Goal: Task Accomplishment & Management: Use online tool/utility

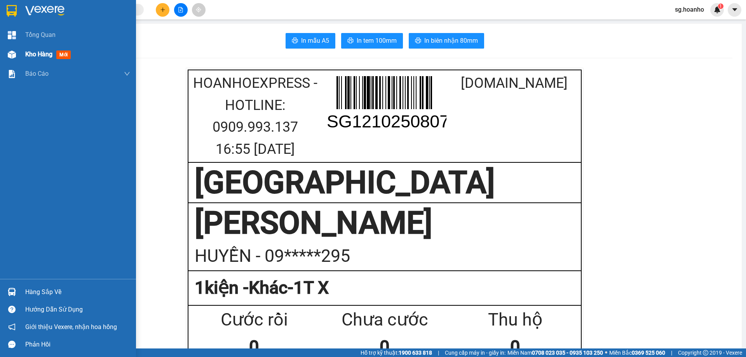
click at [65, 51] on span "mới" at bounding box center [63, 55] width 14 height 9
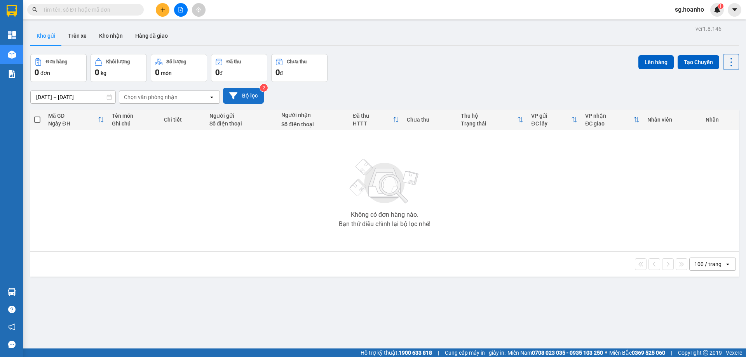
click at [249, 94] on button "Bộ lọc" at bounding box center [243, 96] width 41 height 16
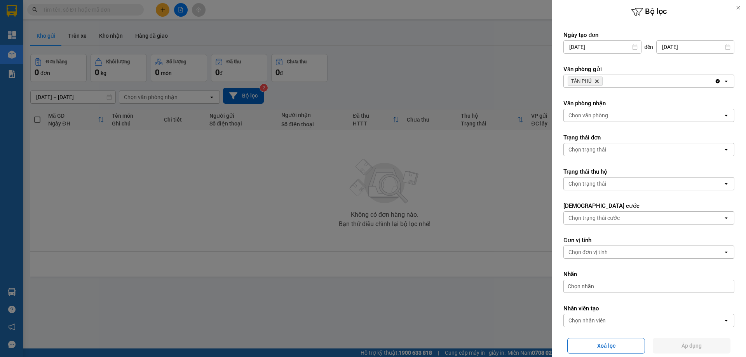
click at [599, 82] on icon "TÂN PHÚ, close by backspace" at bounding box center [596, 81] width 3 height 3
click at [585, 80] on div "Chọn văn phòng" at bounding box center [589, 81] width 40 height 8
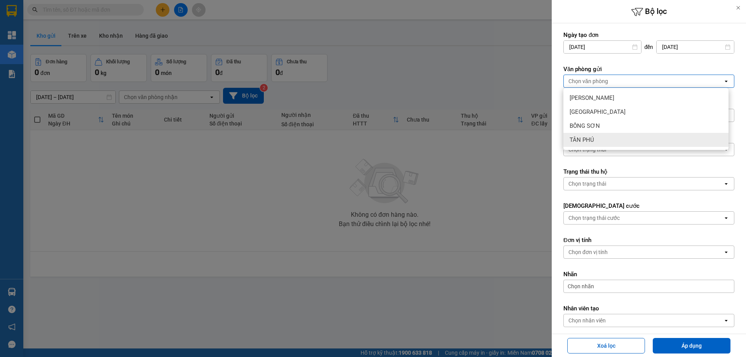
click at [606, 140] on div "TÂN PHÚ" at bounding box center [646, 140] width 165 height 14
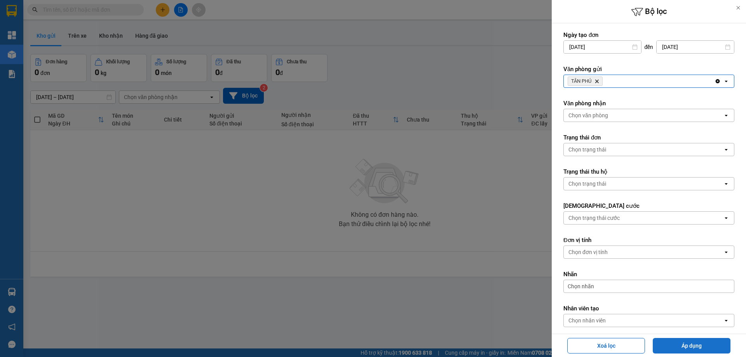
click at [684, 344] on button "Áp dụng" at bounding box center [692, 346] width 78 height 16
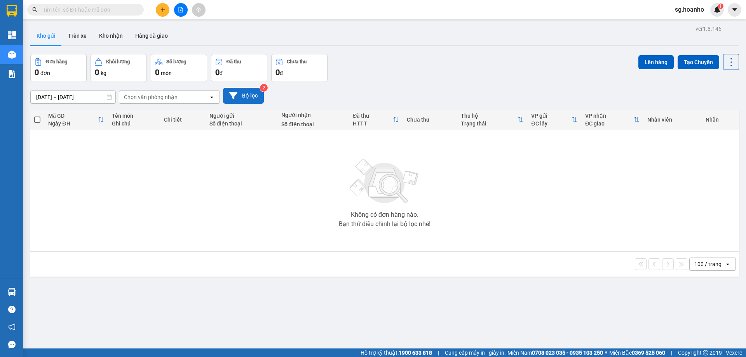
click at [245, 98] on button "Bộ lọc" at bounding box center [243, 96] width 41 height 16
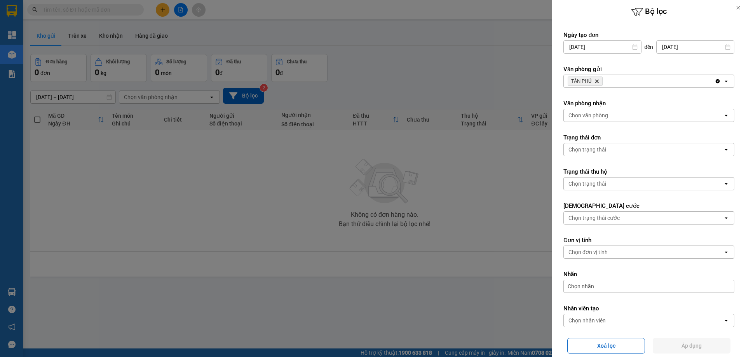
click at [598, 80] on icon "Delete" at bounding box center [597, 81] width 5 height 5
click at [589, 81] on div "Chọn văn phòng" at bounding box center [589, 81] width 40 height 8
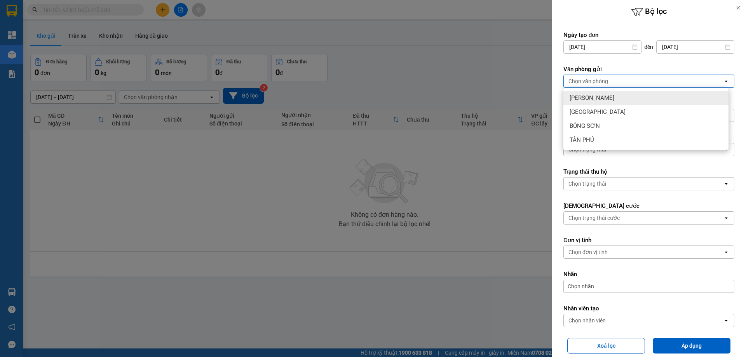
click at [585, 94] on span "[PERSON_NAME]" at bounding box center [592, 98] width 45 height 8
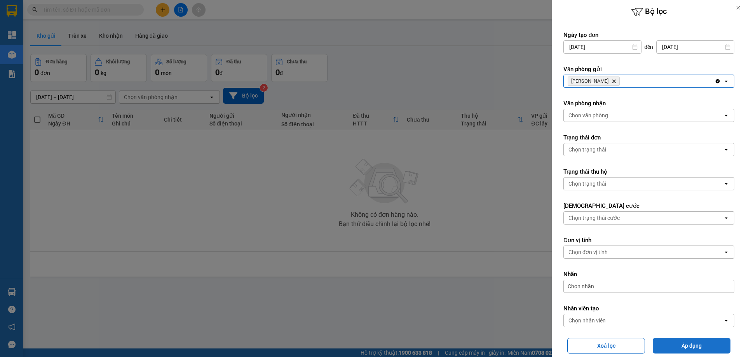
click at [670, 347] on button "Áp dụng" at bounding box center [692, 346] width 78 height 16
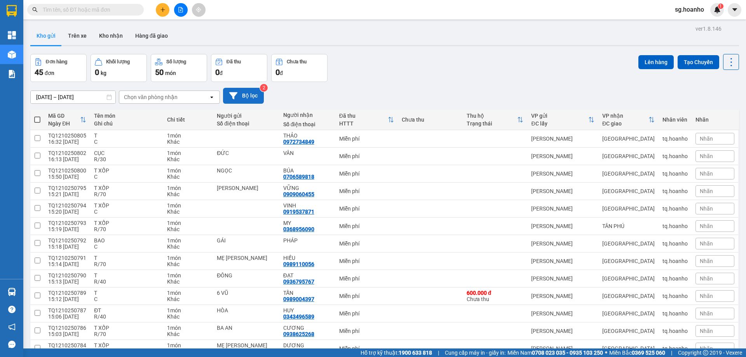
click at [240, 93] on button "Bộ lọc" at bounding box center [243, 96] width 41 height 16
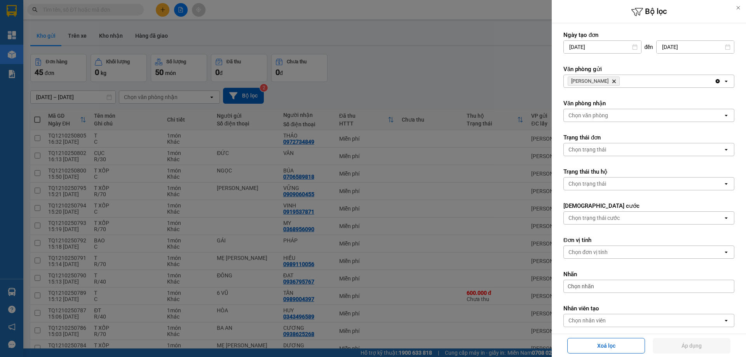
click at [612, 80] on icon "Delete" at bounding box center [614, 81] width 5 height 5
click at [589, 79] on div "Chọn văn phòng" at bounding box center [589, 81] width 40 height 8
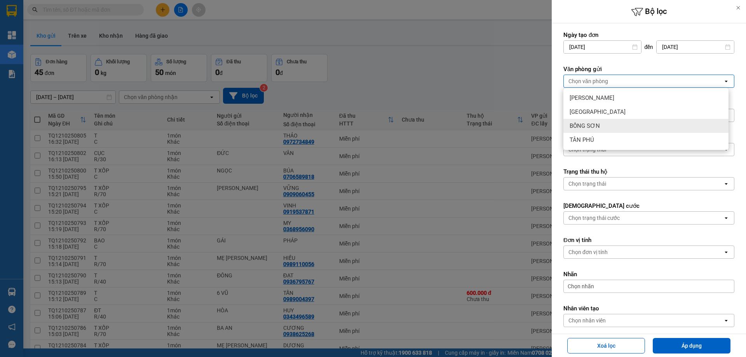
click at [592, 124] on span "BỒNG SƠN" at bounding box center [585, 126] width 30 height 8
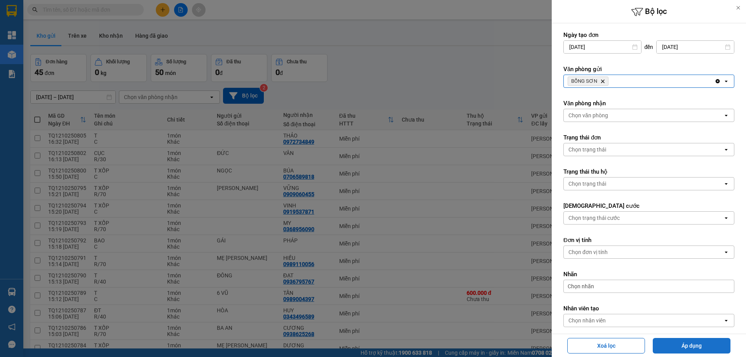
click at [701, 339] on button "Áp dụng" at bounding box center [692, 346] width 78 height 16
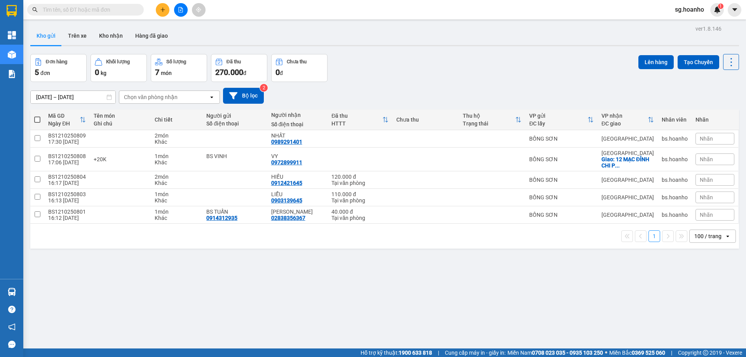
click at [37, 122] on span at bounding box center [37, 120] width 6 height 6
click at [37, 116] on input "checkbox" at bounding box center [37, 116] width 0 height 0
checkbox input "true"
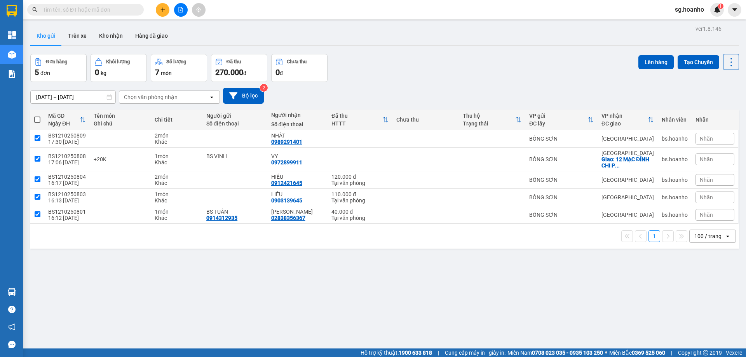
checkbox input "true"
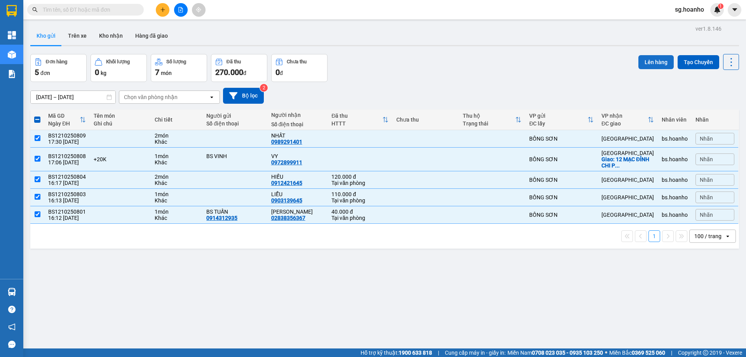
click at [644, 61] on button "Lên hàng" at bounding box center [656, 62] width 35 height 14
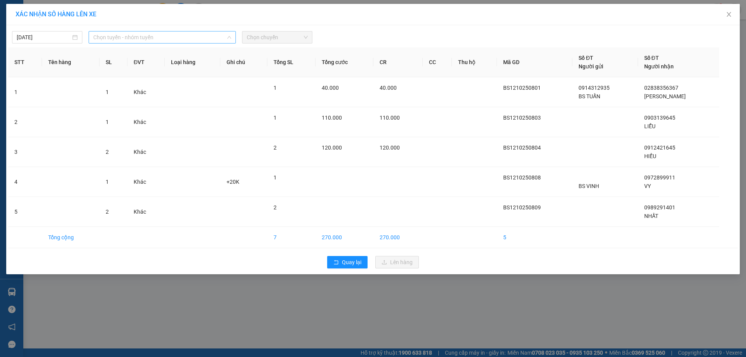
click at [123, 39] on span "Chọn tuyến - nhóm tuyến" at bounding box center [162, 37] width 138 height 12
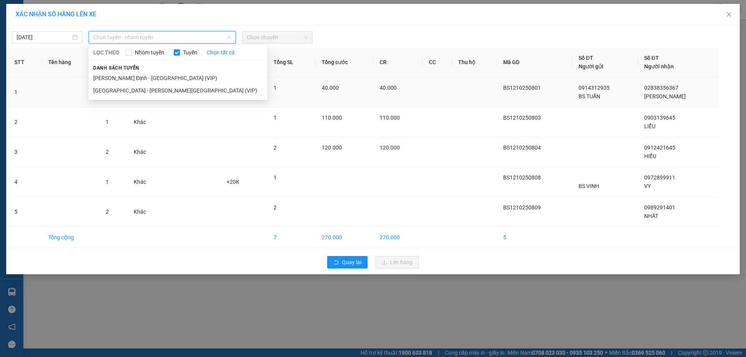
click at [150, 80] on li "[PERSON_NAME] Định - [GEOGRAPHIC_DATA] (VIP)" at bounding box center [178, 78] width 179 height 12
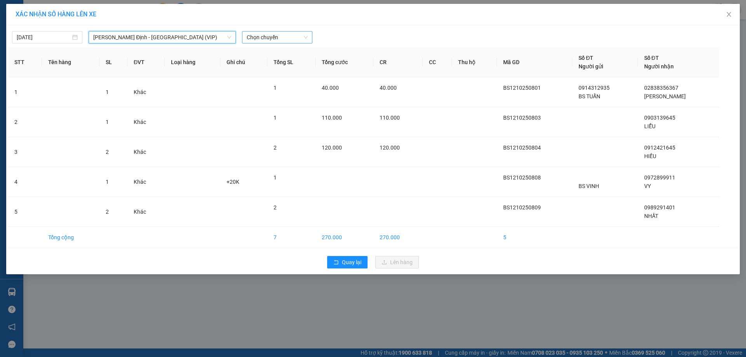
click at [273, 42] on span "Chọn chuyến" at bounding box center [277, 37] width 61 height 12
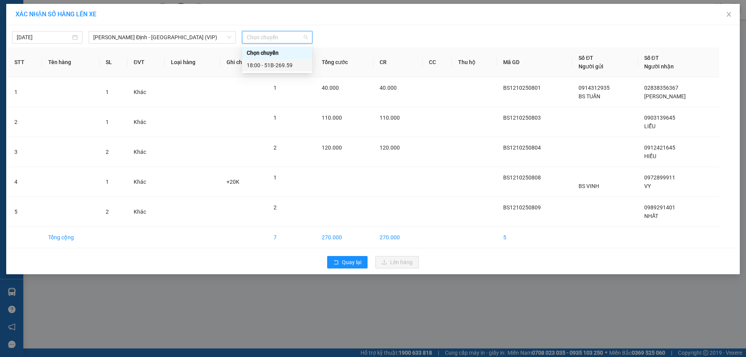
click at [280, 70] on div "18:00 - 51B-269.59" at bounding box center [277, 65] width 70 height 12
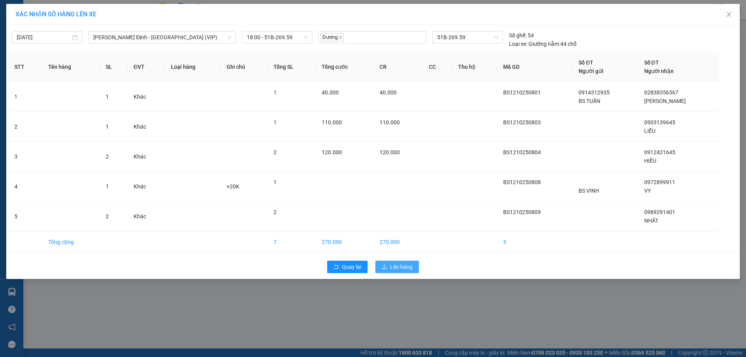
click at [411, 270] on span "Lên hàng" at bounding box center [401, 267] width 23 height 9
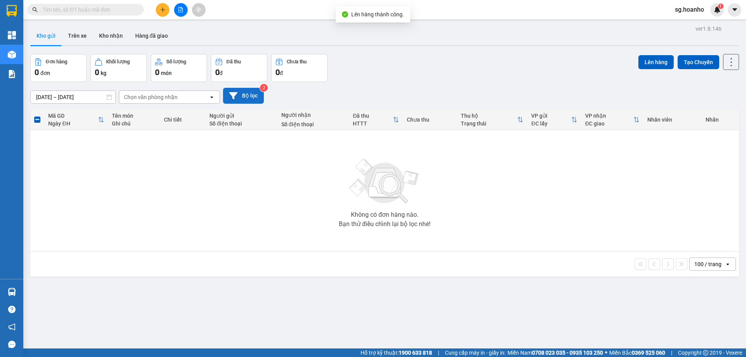
click at [248, 93] on button "Bộ lọc" at bounding box center [243, 96] width 41 height 16
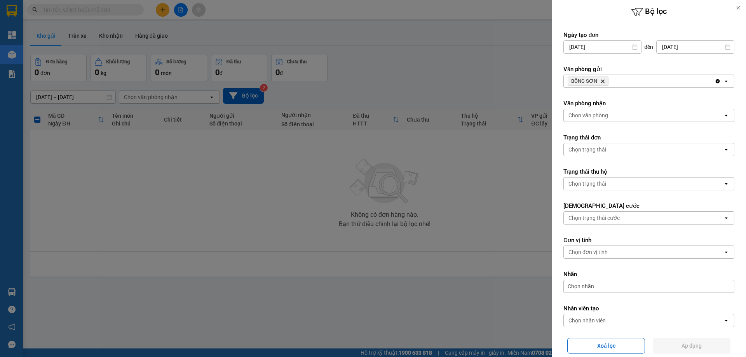
click at [603, 81] on icon "Delete" at bounding box center [603, 81] width 5 height 5
click at [600, 80] on div "Chọn văn phòng" at bounding box center [589, 81] width 40 height 8
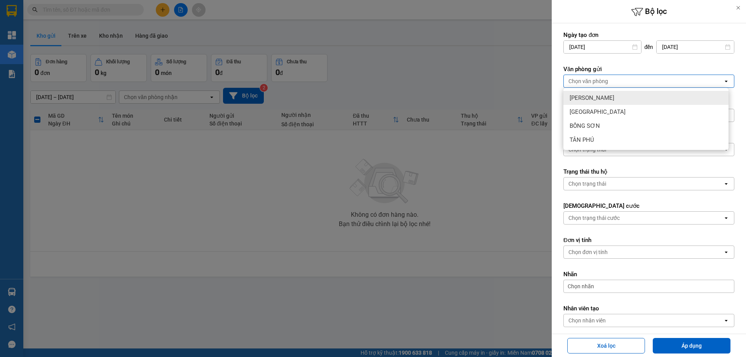
click at [588, 98] on span "[PERSON_NAME]" at bounding box center [592, 98] width 45 height 8
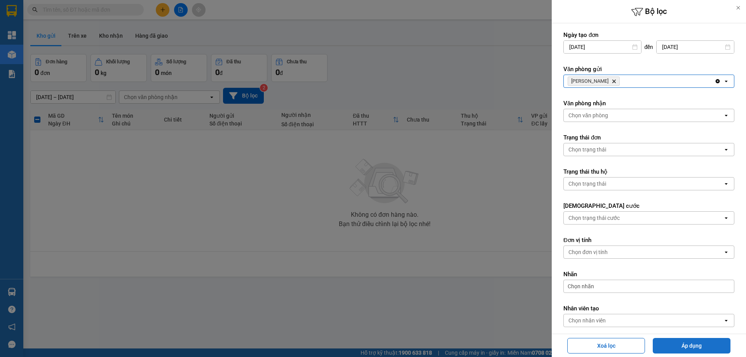
click at [685, 341] on button "Áp dụng" at bounding box center [692, 346] width 78 height 16
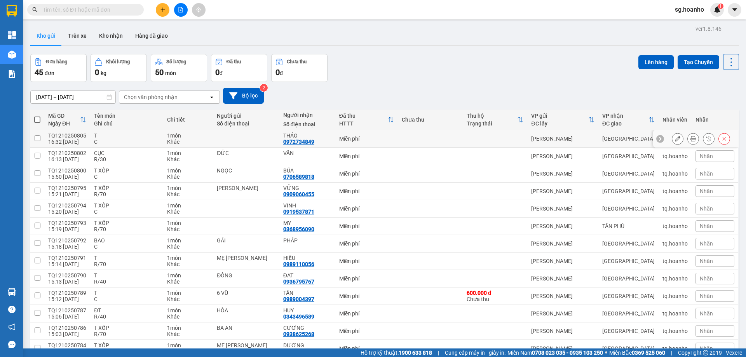
click at [39, 138] on input "checkbox" at bounding box center [38, 138] width 6 height 6
checkbox input "true"
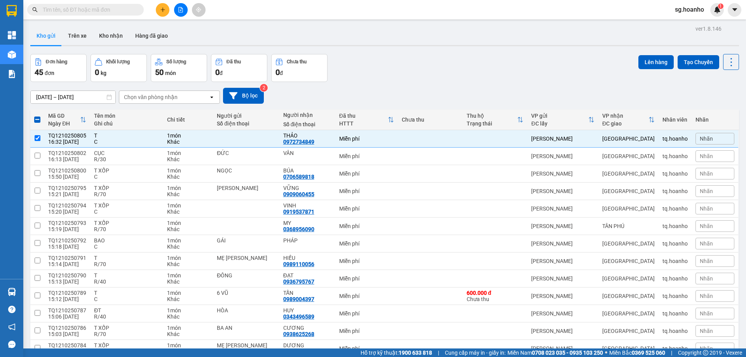
click at [38, 121] on span at bounding box center [37, 120] width 6 height 6
click at [37, 116] on input "checkbox" at bounding box center [37, 116] width 0 height 0
checkbox input "true"
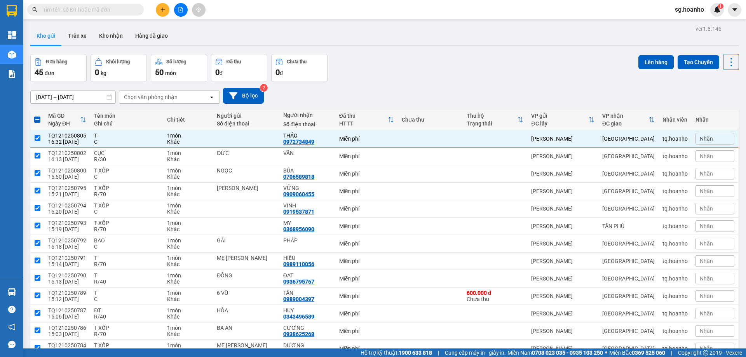
checkbox input "true"
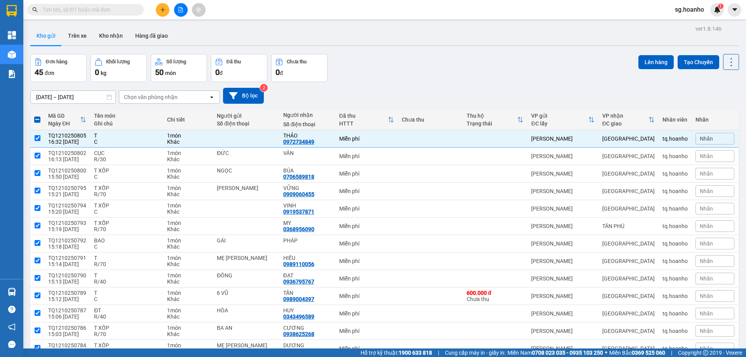
checkbox input "true"
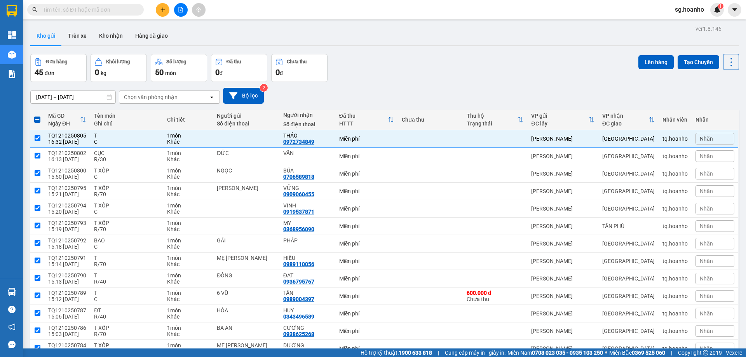
checkbox input "true"
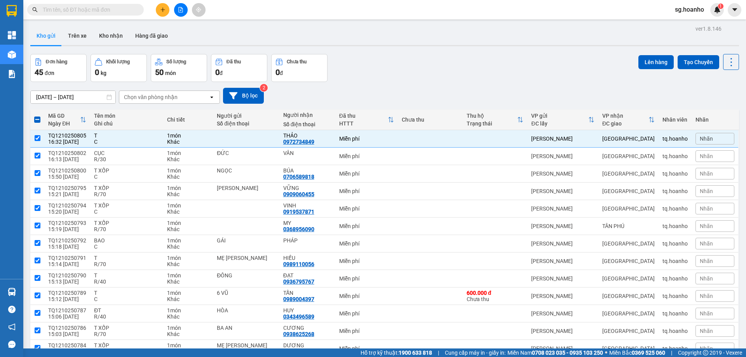
checkbox input "true"
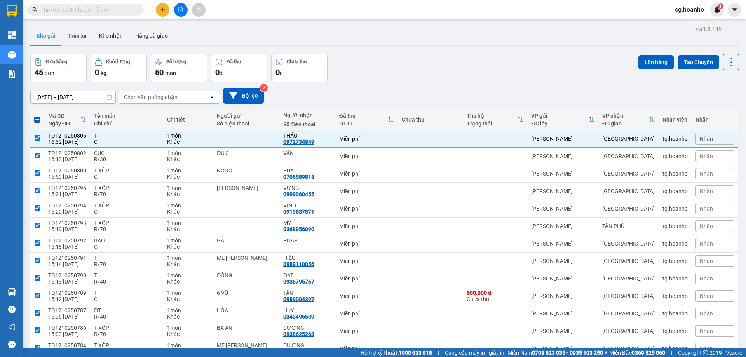
checkbox input "true"
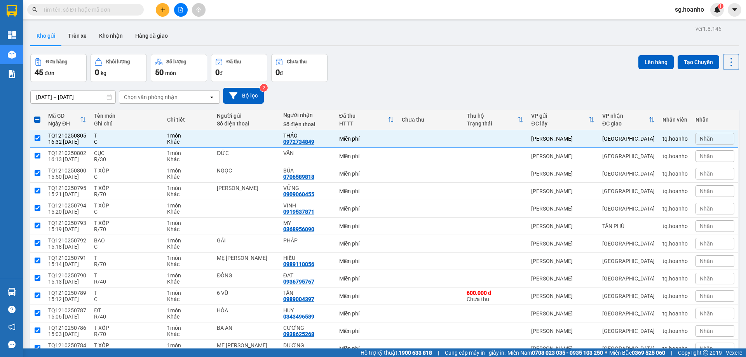
checkbox input "true"
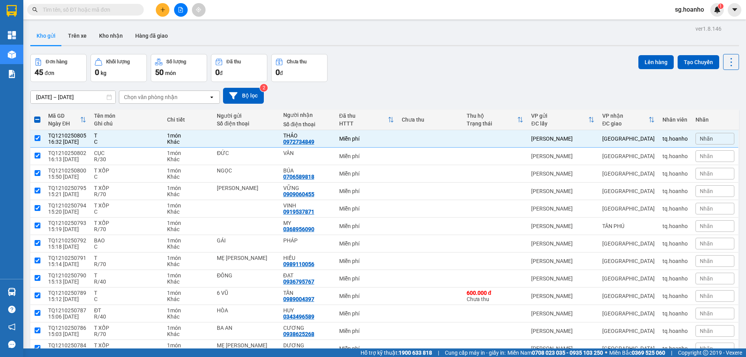
checkbox input "true"
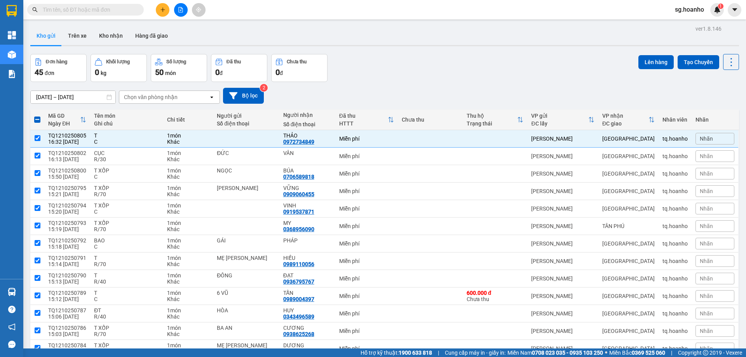
checkbox input "true"
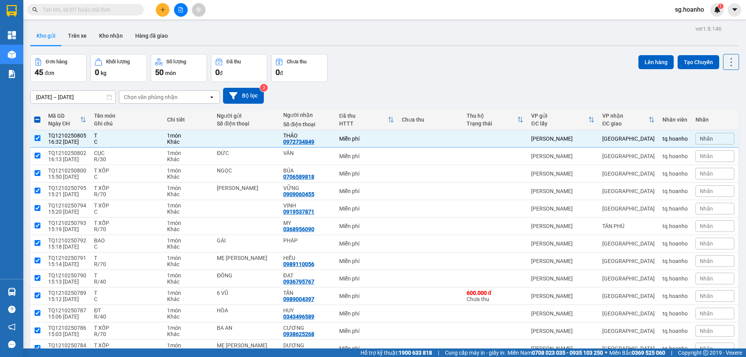
checkbox input "true"
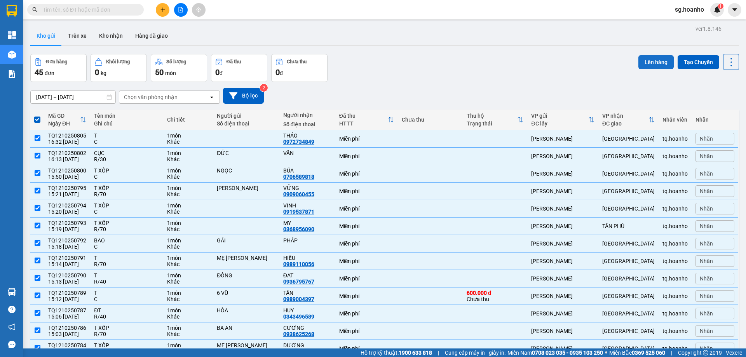
click at [653, 65] on button "Lên hàng" at bounding box center [656, 62] width 35 height 14
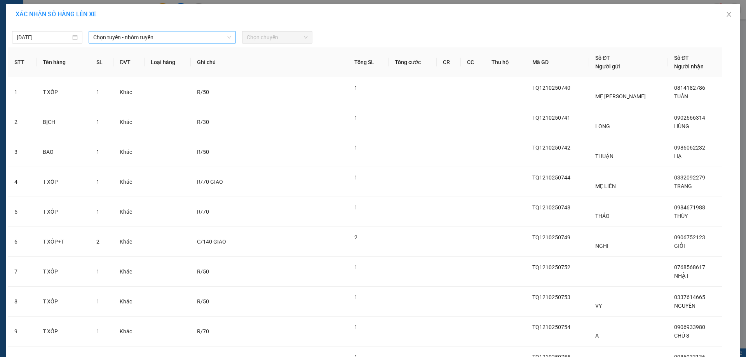
click at [138, 33] on span "Chọn tuyến - nhóm tuyến" at bounding box center [162, 37] width 138 height 12
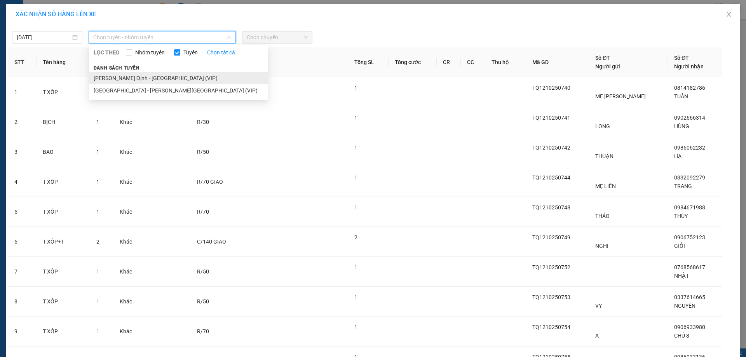
click at [128, 81] on li "[PERSON_NAME] Định - [GEOGRAPHIC_DATA] (VIP)" at bounding box center [178, 78] width 179 height 12
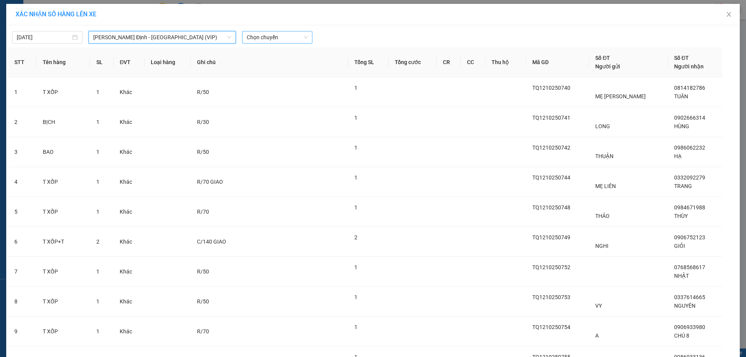
click at [264, 37] on span "Chọn chuyến" at bounding box center [277, 37] width 61 height 12
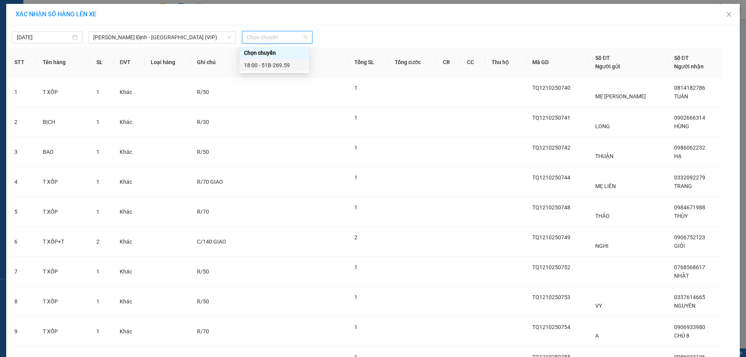
click at [264, 63] on div "18:00 - 51B-269.59" at bounding box center [274, 65] width 61 height 9
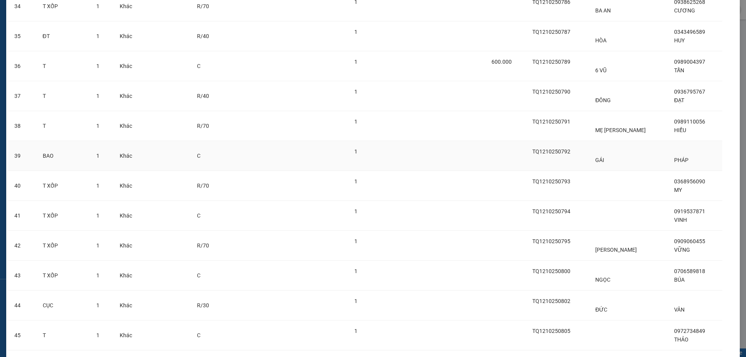
scroll to position [1128, 0]
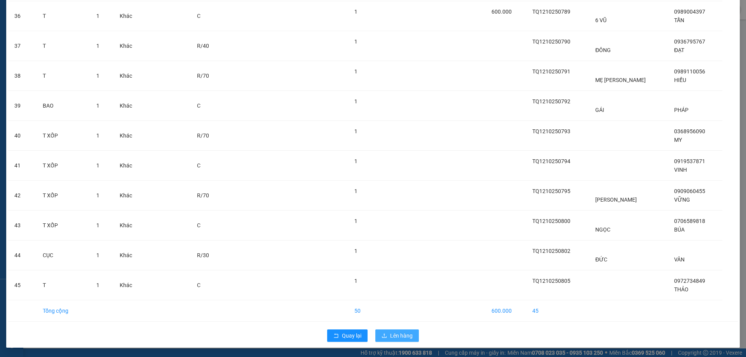
click at [395, 340] on span "Lên hàng" at bounding box center [401, 336] width 23 height 9
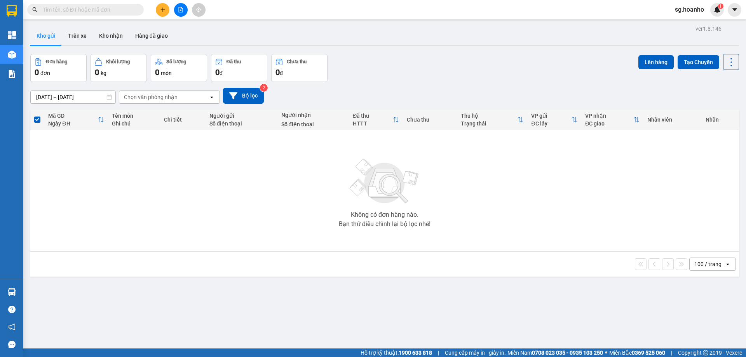
click at [182, 11] on icon "file-add" at bounding box center [180, 9] width 5 height 5
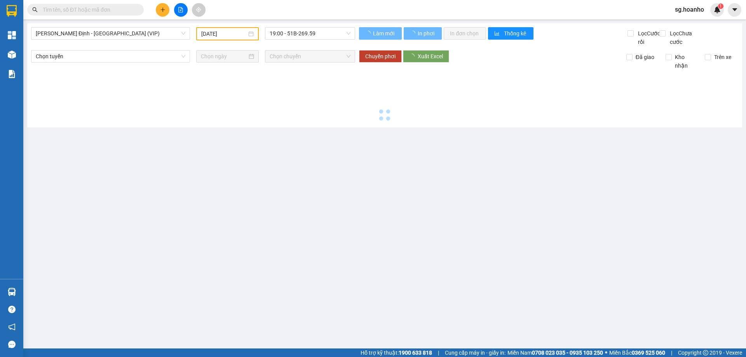
type input "[DATE]"
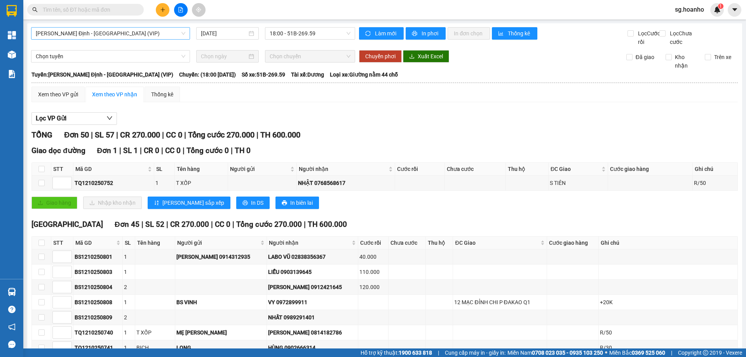
click at [125, 32] on span "[PERSON_NAME] Định - [GEOGRAPHIC_DATA] (VIP)" at bounding box center [111, 34] width 150 height 12
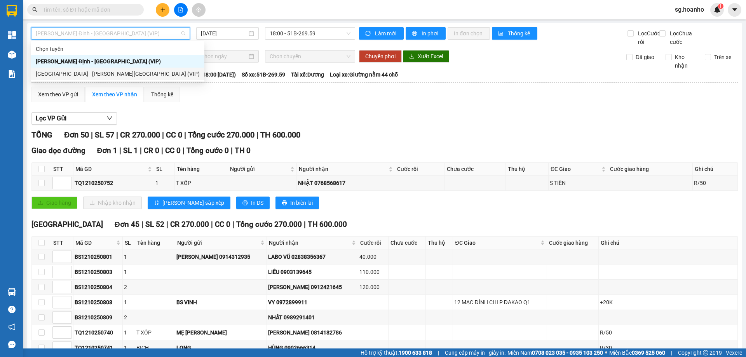
click at [96, 72] on div "[GEOGRAPHIC_DATA] - [PERSON_NAME][GEOGRAPHIC_DATA] (VIP)" at bounding box center [118, 74] width 164 height 9
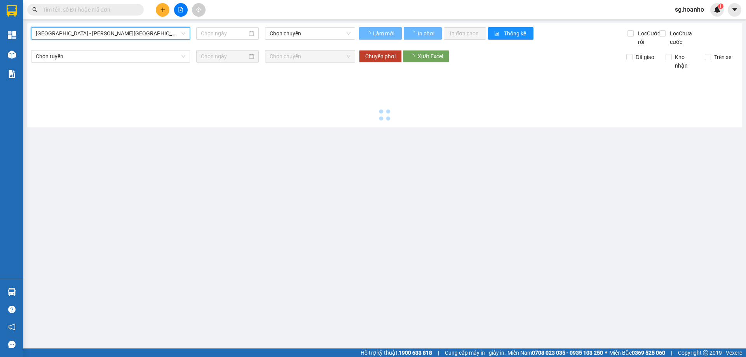
type input "[DATE]"
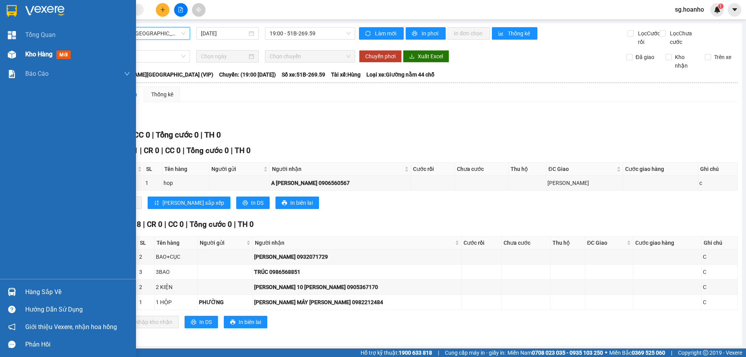
click at [58, 56] on span "mới" at bounding box center [63, 55] width 14 height 9
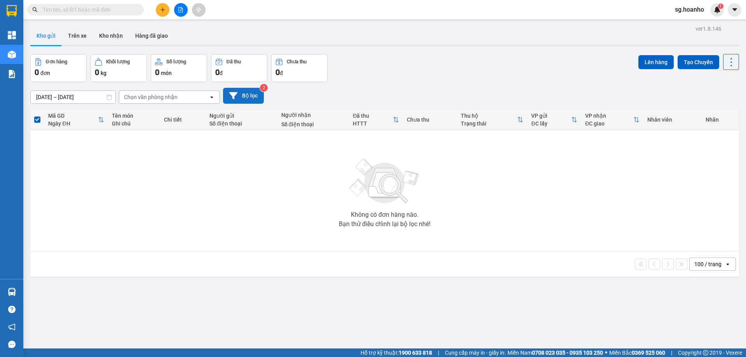
click at [248, 97] on button "Bộ lọc" at bounding box center [243, 96] width 41 height 16
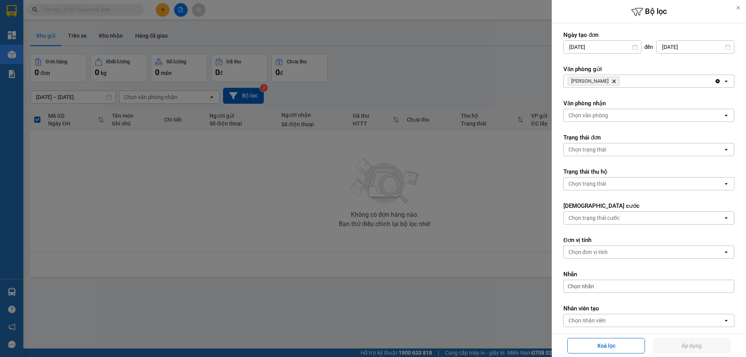
click at [612, 81] on icon "Delete" at bounding box center [614, 81] width 5 height 5
click at [602, 81] on div "Chọn văn phòng" at bounding box center [589, 81] width 40 height 8
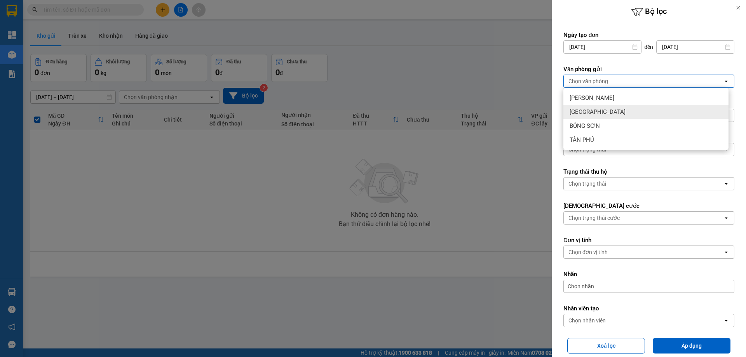
click at [606, 109] on div "[GEOGRAPHIC_DATA]" at bounding box center [646, 112] width 165 height 14
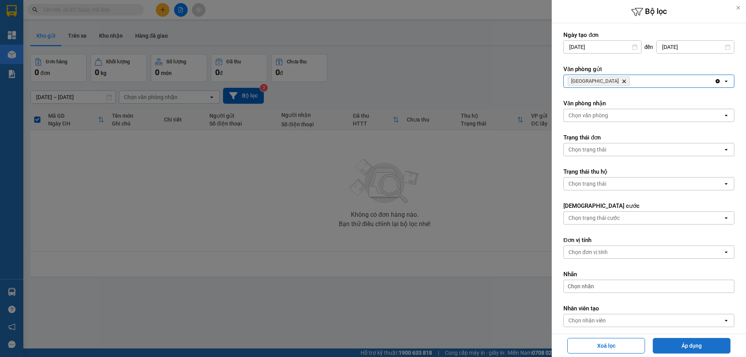
click at [696, 343] on button "Áp dụng" at bounding box center [692, 346] width 78 height 16
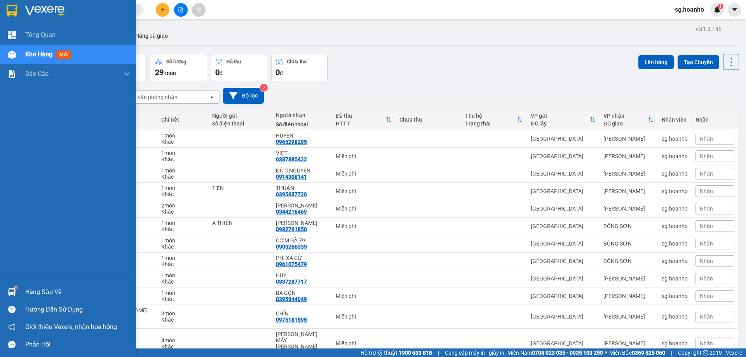
click at [7, 13] on img at bounding box center [12, 11] width 10 height 12
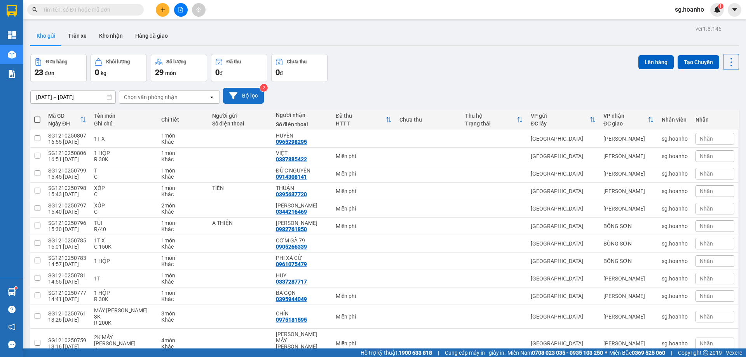
click at [254, 98] on button "Bộ lọc" at bounding box center [243, 96] width 41 height 16
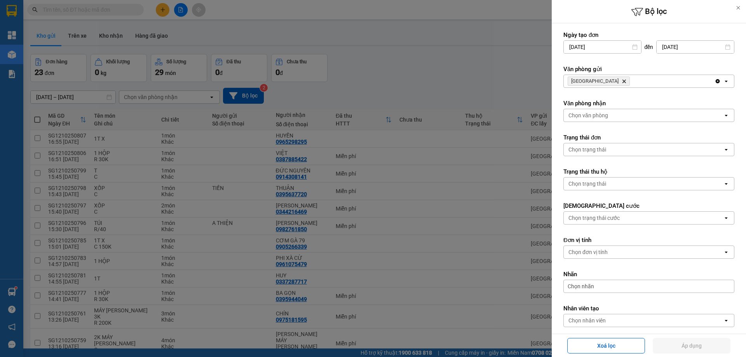
click at [622, 82] on icon "Delete" at bounding box center [624, 81] width 5 height 5
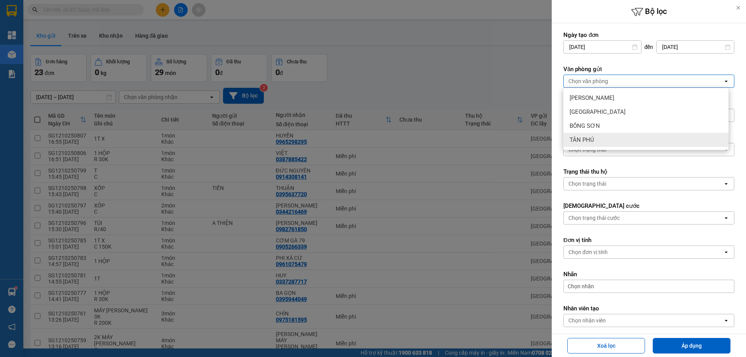
click at [586, 140] on span "TÂN PHÚ" at bounding box center [582, 140] width 24 height 8
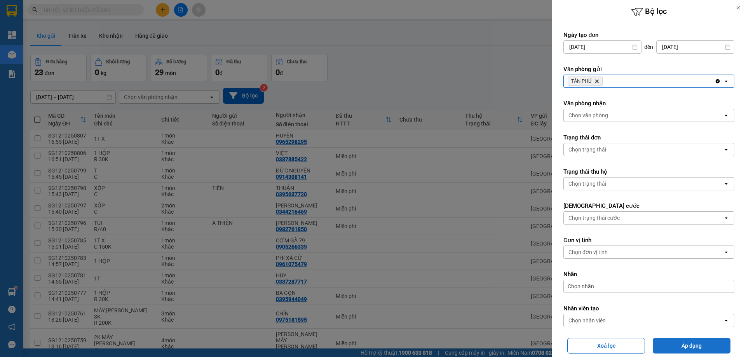
click at [692, 347] on button "Áp dụng" at bounding box center [692, 346] width 78 height 16
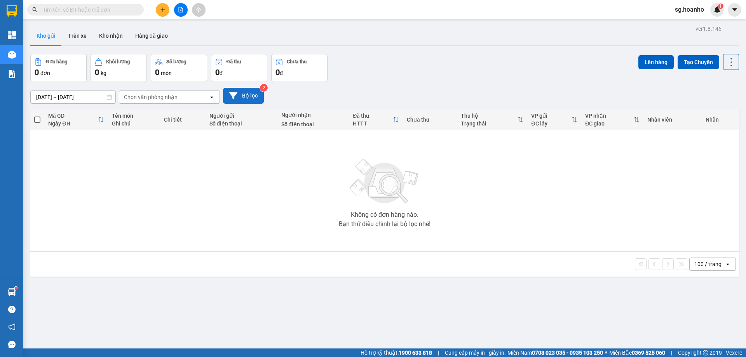
click at [248, 96] on button "Bộ lọc" at bounding box center [243, 96] width 41 height 16
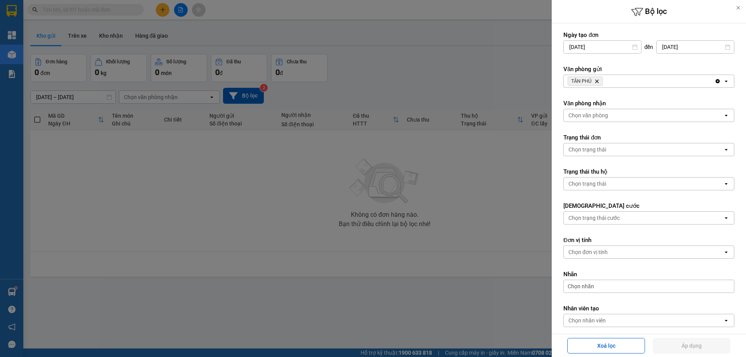
drag, startPoint x: 511, startPoint y: 76, endPoint x: 300, endPoint y: 42, distance: 214.1
click at [505, 75] on div at bounding box center [373, 178] width 746 height 357
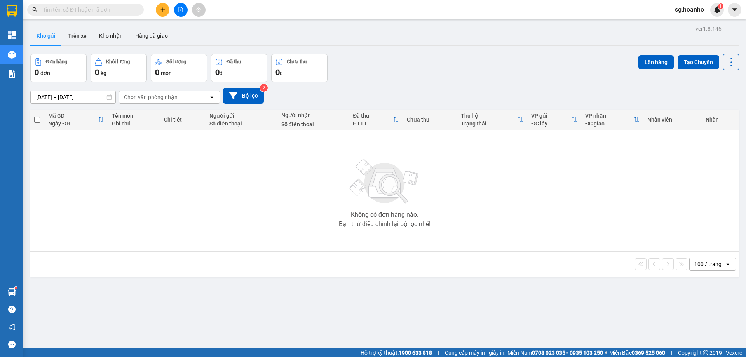
click at [179, 12] on button at bounding box center [181, 10] width 14 height 14
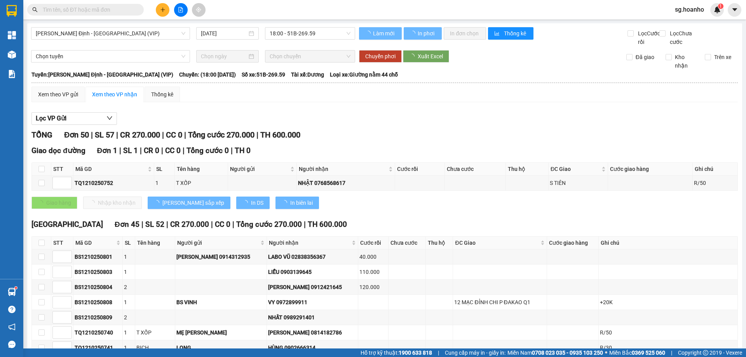
click at [141, 32] on span "[PERSON_NAME] Định - [GEOGRAPHIC_DATA] (VIP)" at bounding box center [111, 34] width 150 height 12
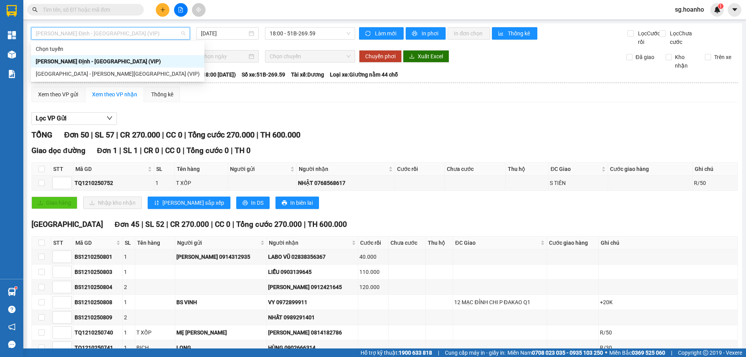
click at [108, 33] on span "[PERSON_NAME] Định - [GEOGRAPHIC_DATA] (VIP)" at bounding box center [111, 34] width 150 height 12
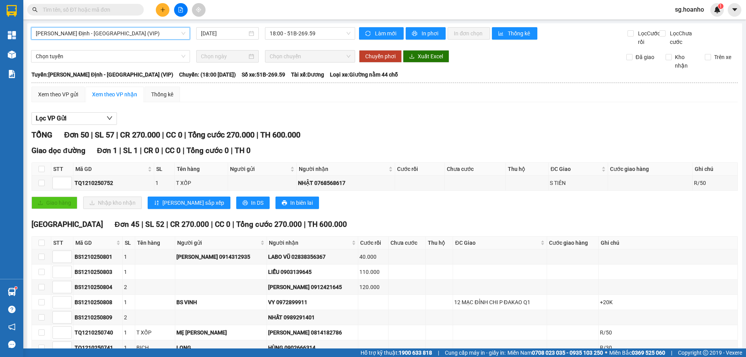
click at [105, 31] on span "[PERSON_NAME] Định - [GEOGRAPHIC_DATA] (VIP)" at bounding box center [111, 34] width 150 height 12
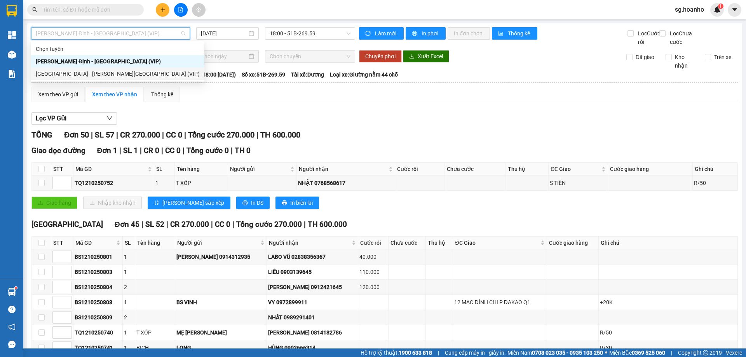
click at [89, 73] on div "[GEOGRAPHIC_DATA] - [PERSON_NAME][GEOGRAPHIC_DATA] (VIP)" at bounding box center [118, 74] width 164 height 9
type input "[DATE]"
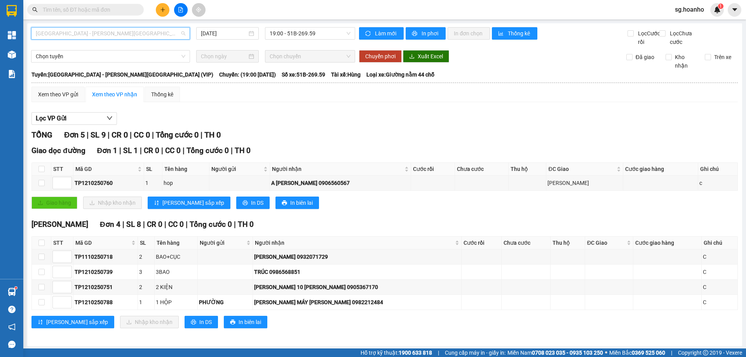
drag, startPoint x: 135, startPoint y: 31, endPoint x: 116, endPoint y: 60, distance: 34.4
click at [134, 33] on span "[GEOGRAPHIC_DATA] - [PERSON_NAME][GEOGRAPHIC_DATA] (VIP)" at bounding box center [111, 34] width 150 height 12
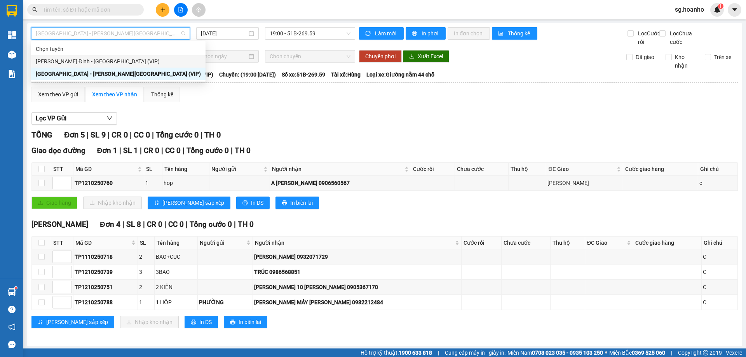
click at [108, 61] on div "[PERSON_NAME] Định - [GEOGRAPHIC_DATA] (VIP)" at bounding box center [118, 61] width 165 height 9
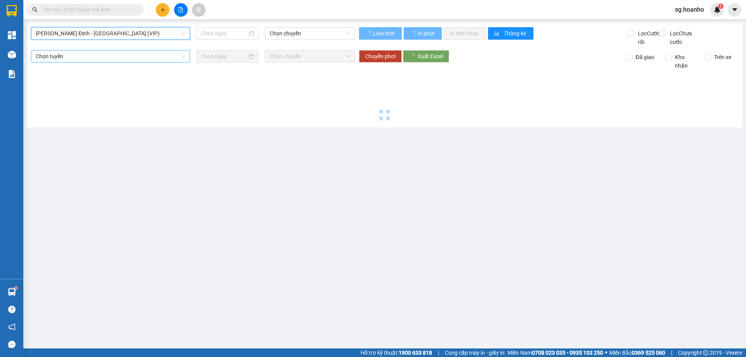
type input "[DATE]"
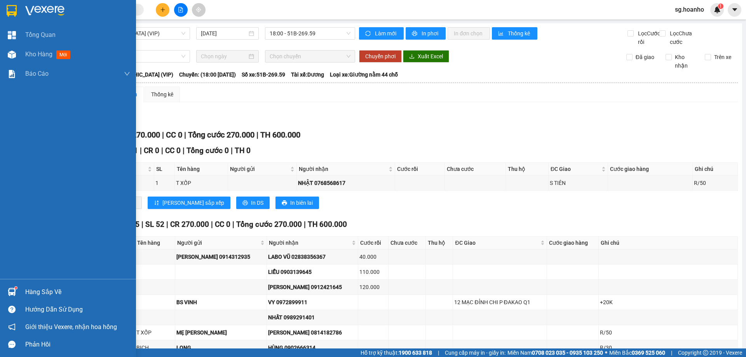
click at [12, 8] on img at bounding box center [12, 11] width 10 height 12
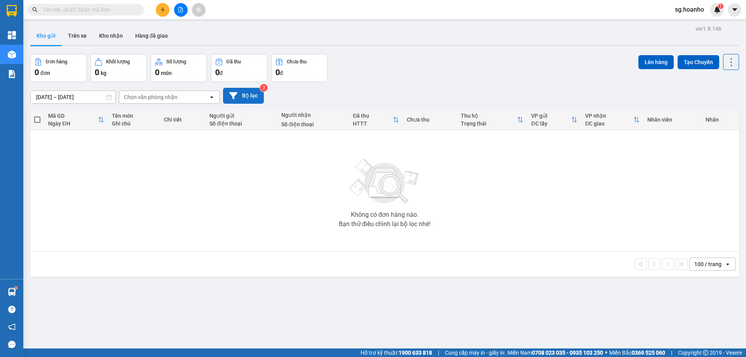
click at [243, 95] on button "Bộ lọc" at bounding box center [243, 96] width 41 height 16
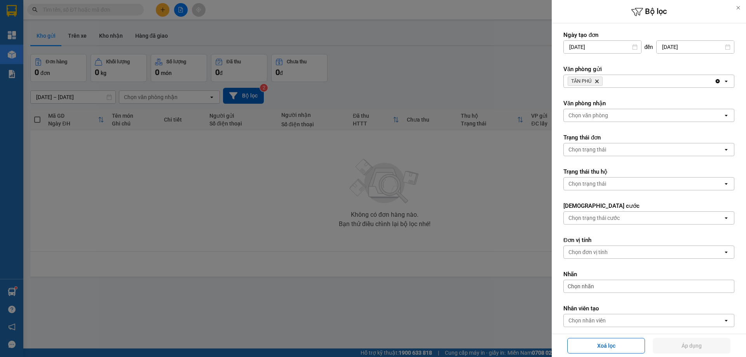
click at [597, 80] on icon "TÂN PHÚ, close by backspace" at bounding box center [596, 81] width 3 height 3
click at [597, 80] on div "Chọn văn phòng" at bounding box center [589, 81] width 40 height 8
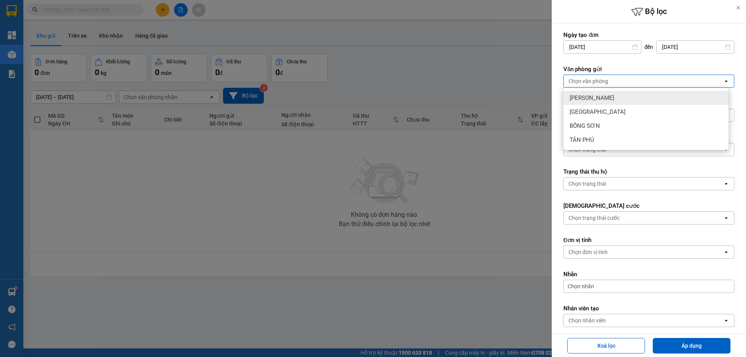
click at [494, 83] on div at bounding box center [373, 178] width 746 height 357
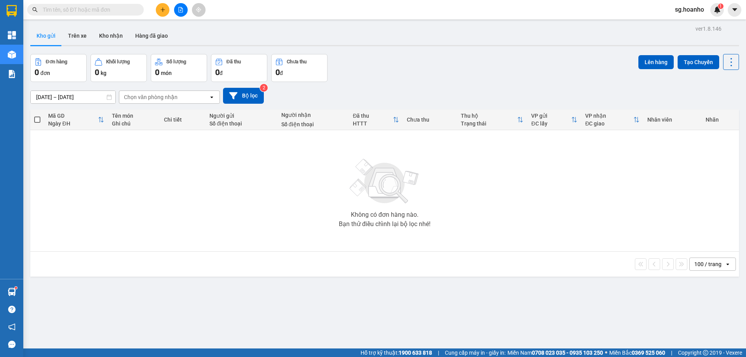
click at [111, 12] on input "text" at bounding box center [89, 9] width 92 height 9
click at [115, 14] on span at bounding box center [85, 10] width 117 height 12
click at [122, 8] on input "text" at bounding box center [89, 9] width 92 height 9
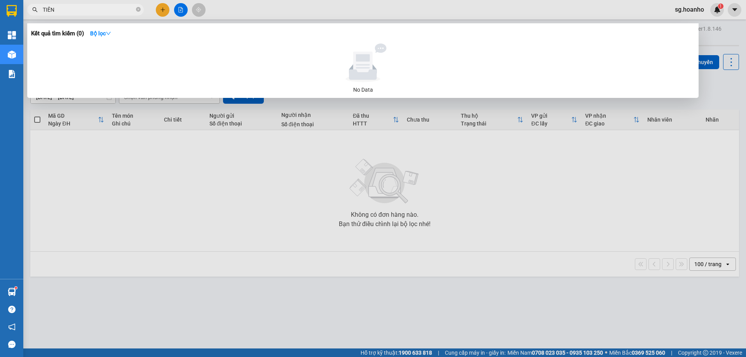
type input "TIÊN"
drag, startPoint x: 140, startPoint y: 9, endPoint x: 126, endPoint y: 11, distance: 13.7
click at [139, 9] on icon "close-circle" at bounding box center [138, 9] width 5 height 5
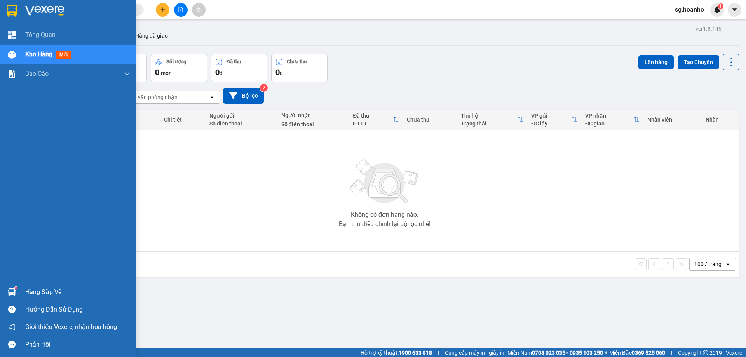
click at [13, 14] on img at bounding box center [12, 11] width 10 height 12
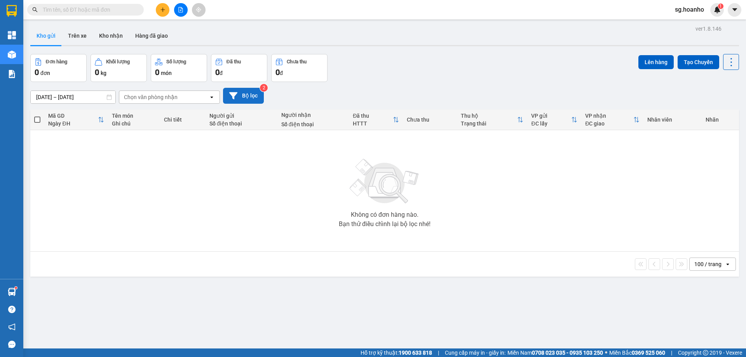
click at [250, 98] on button "Bộ lọc" at bounding box center [243, 96] width 41 height 16
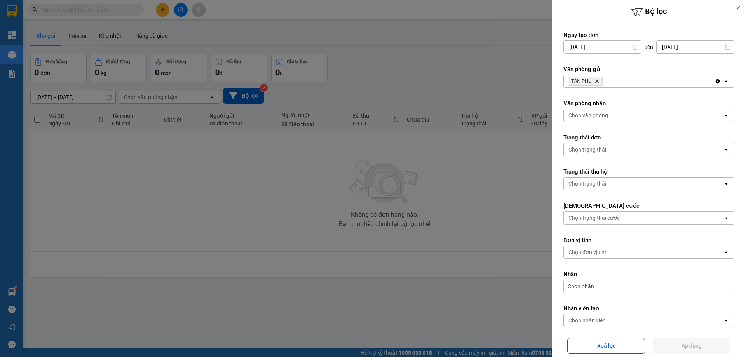
click at [598, 80] on icon "Delete" at bounding box center [597, 81] width 5 height 5
click at [598, 80] on div "Chọn văn phòng" at bounding box center [589, 81] width 40 height 8
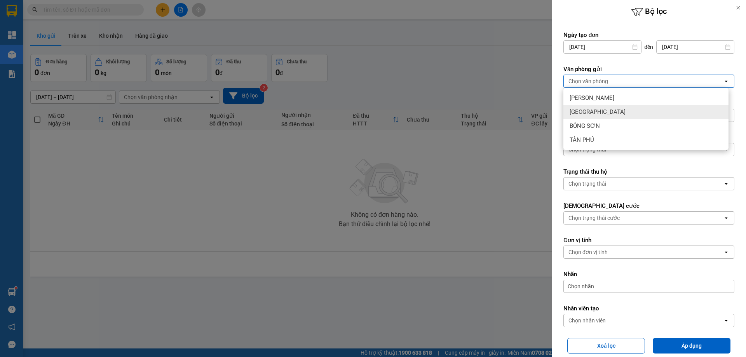
click at [594, 110] on div "[GEOGRAPHIC_DATA]" at bounding box center [646, 112] width 165 height 14
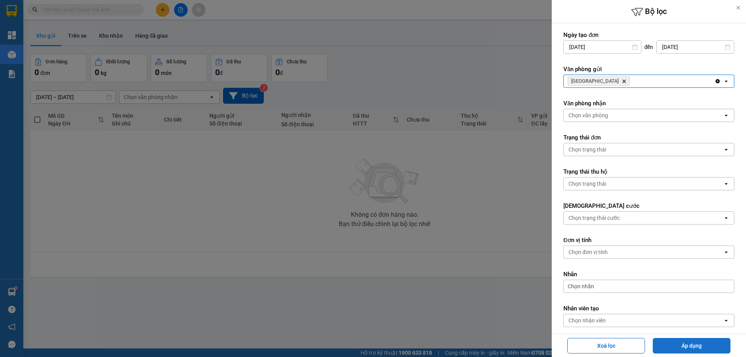
click at [682, 346] on button "Áp dụng" at bounding box center [692, 346] width 78 height 16
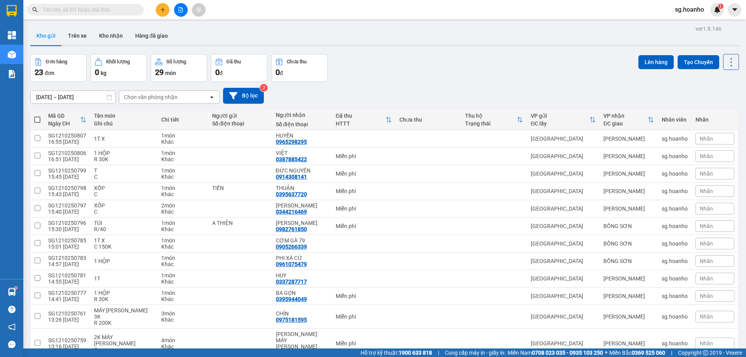
click at [444, 52] on div "ver 1.8.146 Kho gửi Trên xe [PERSON_NAME] Hàng đã [PERSON_NAME] hàng 23 đơn [PE…" at bounding box center [384, 301] width 715 height 556
click at [185, 6] on button at bounding box center [181, 10] width 14 height 14
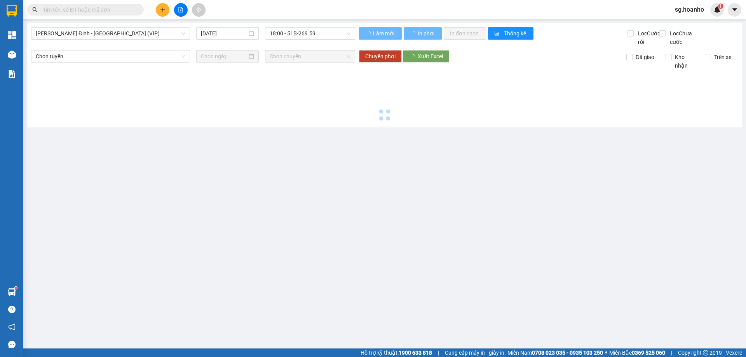
click at [179, 12] on button at bounding box center [181, 10] width 14 height 14
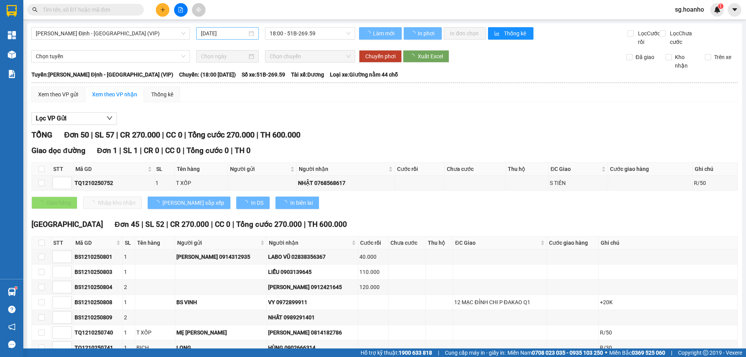
click at [223, 32] on input "[DATE]" at bounding box center [224, 33] width 46 height 9
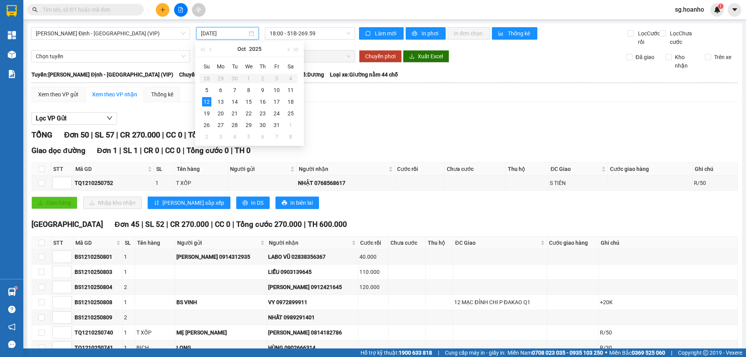
drag, startPoint x: 157, startPoint y: 36, endPoint x: 151, endPoint y: 40, distance: 6.7
click at [155, 37] on span "[PERSON_NAME] Định - [GEOGRAPHIC_DATA] (VIP)" at bounding box center [111, 34] width 150 height 12
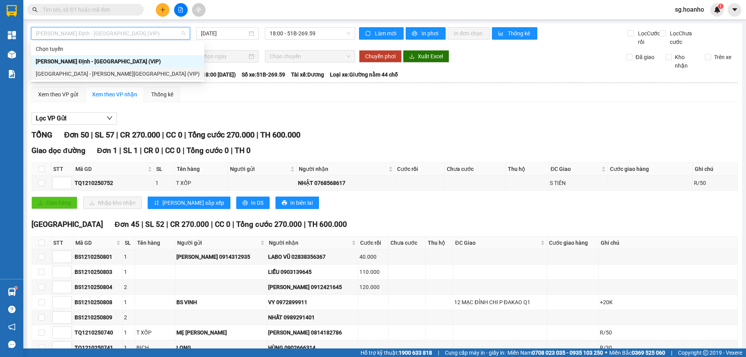
click at [124, 70] on div "[GEOGRAPHIC_DATA] - [PERSON_NAME][GEOGRAPHIC_DATA] (VIP)" at bounding box center [118, 74] width 164 height 9
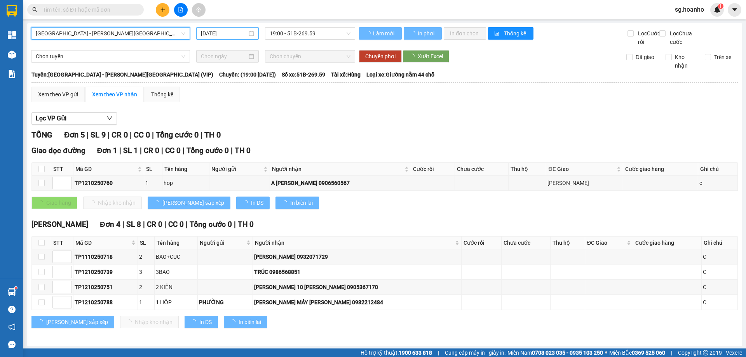
click at [222, 27] on div "[DATE]" at bounding box center [227, 33] width 63 height 12
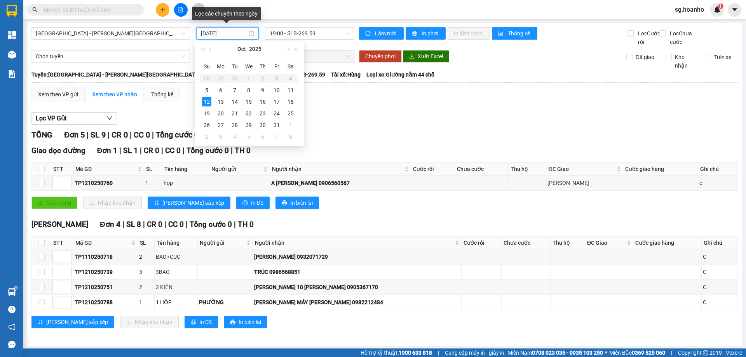
click at [221, 30] on input "[DATE]" at bounding box center [224, 33] width 46 height 9
click at [292, 90] on div "11" at bounding box center [290, 90] width 9 height 9
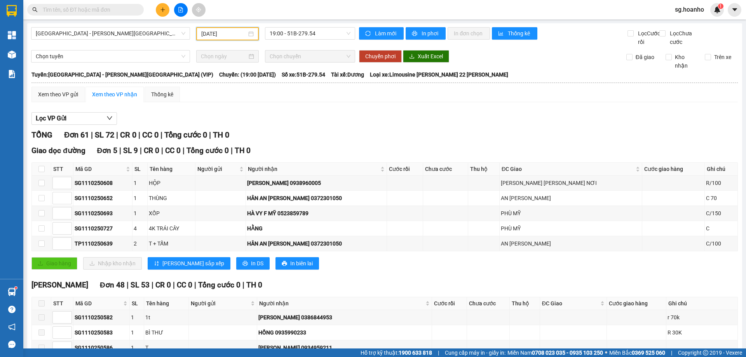
drag, startPoint x: 232, startPoint y: 35, endPoint x: 232, endPoint y: 42, distance: 6.2
click at [231, 35] on input "[DATE]" at bounding box center [223, 34] width 45 height 9
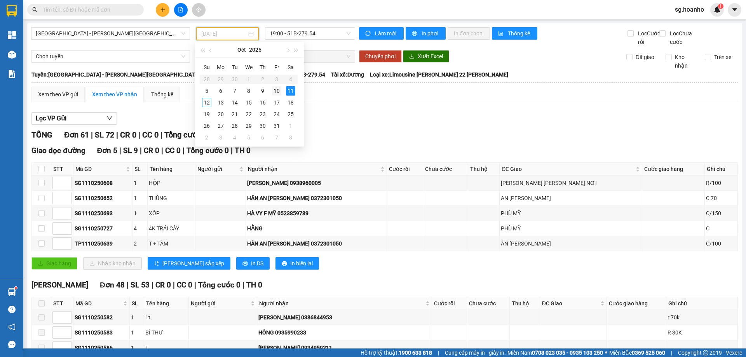
click at [272, 92] on div "10" at bounding box center [276, 90] width 9 height 9
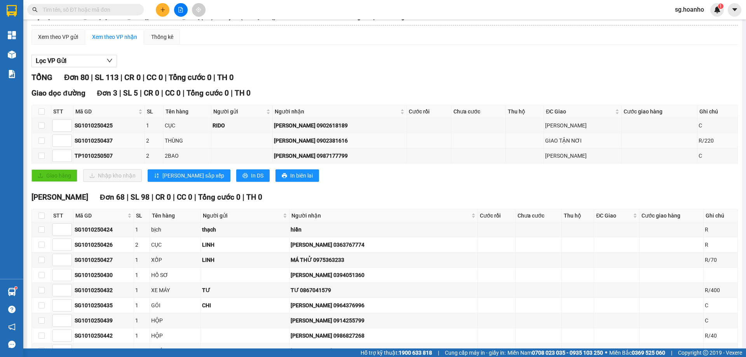
scroll to position [117, 0]
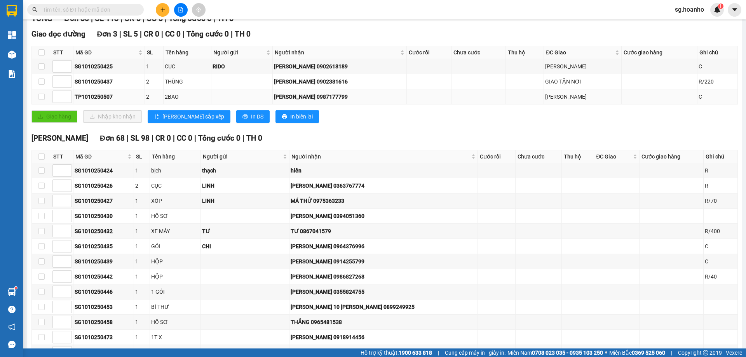
click at [372, 101] on div "[PERSON_NAME] 0987177799" at bounding box center [340, 97] width 132 height 9
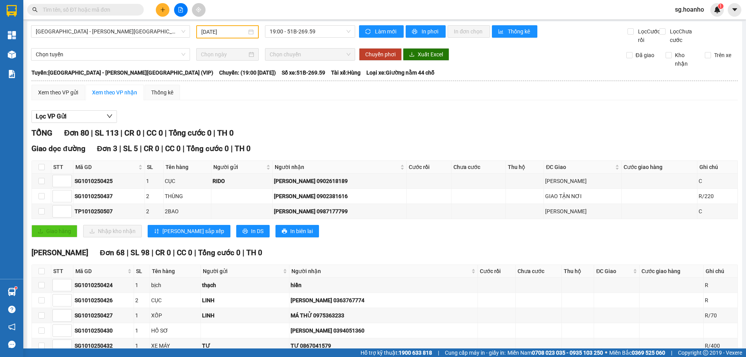
scroll to position [0, 0]
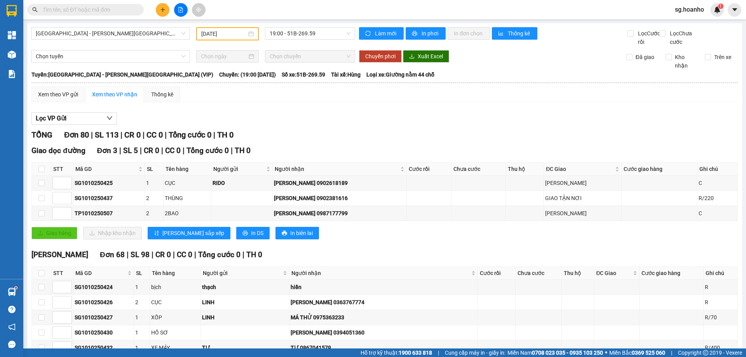
drag, startPoint x: 222, startPoint y: 38, endPoint x: 224, endPoint y: 33, distance: 5.7
click at [223, 38] on div "[DATE]" at bounding box center [227, 33] width 63 height 13
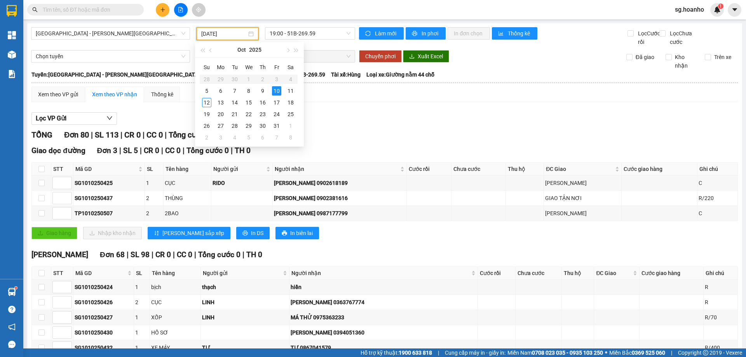
click at [224, 33] on input "[DATE]" at bounding box center [223, 34] width 45 height 9
click at [265, 91] on div "9" at bounding box center [262, 90] width 9 height 9
type input "[DATE]"
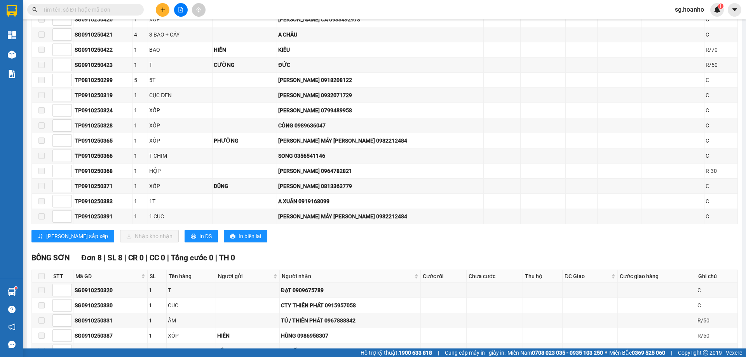
scroll to position [1011, 0]
